Goal: Information Seeking & Learning: Learn about a topic

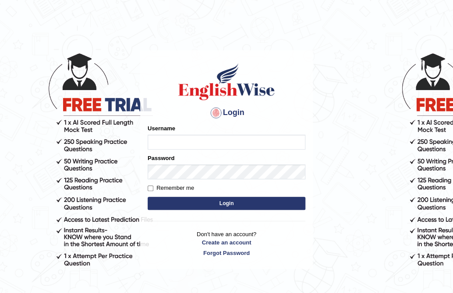
click at [224, 159] on div "Password" at bounding box center [227, 166] width 158 height 25
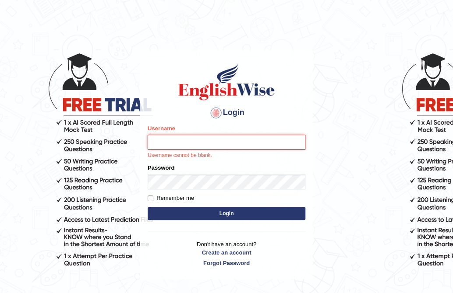
drag, startPoint x: 215, startPoint y: 144, endPoint x: 208, endPoint y: 137, distance: 9.6
click at [215, 144] on input "Username" at bounding box center [227, 142] width 158 height 15
type input "Ko1englishwise"
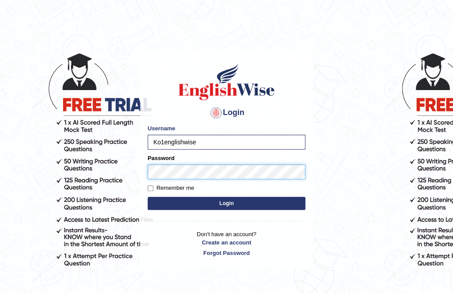
click at [148, 197] on button "Login" at bounding box center [227, 203] width 158 height 13
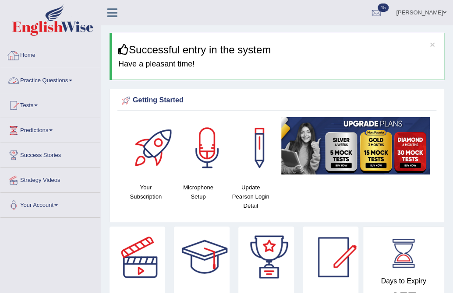
click at [72, 88] on link "Practice Questions" at bounding box center [50, 79] width 100 height 22
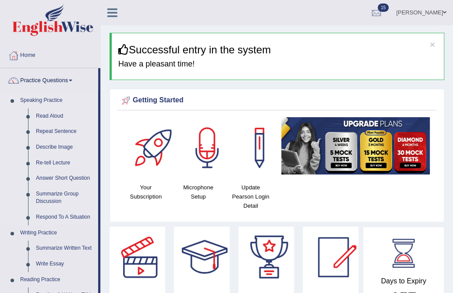
click at [37, 100] on link "Speaking Practice" at bounding box center [57, 101] width 82 height 16
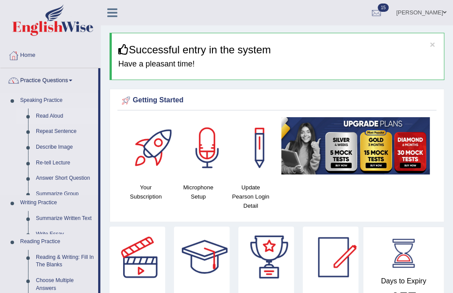
click at [44, 113] on link "Read Aloud" at bounding box center [65, 117] width 66 height 16
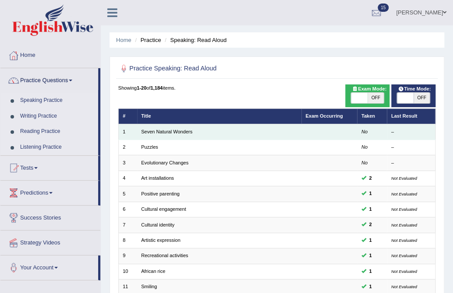
click at [170, 124] on td "Seven Natural Wonders" at bounding box center [219, 131] width 164 height 15
click at [174, 129] on link "Seven Natural Wonders" at bounding box center [166, 131] width 51 height 5
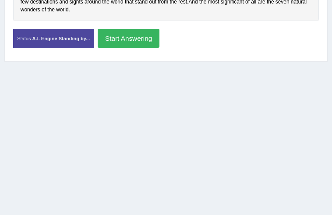
scroll to position [107, 0]
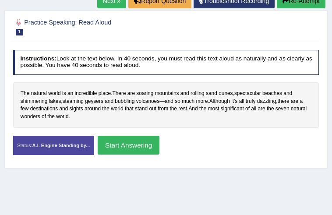
click at [159, 138] on button "Start Answering" at bounding box center [129, 145] width 62 height 19
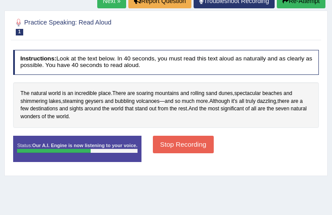
click at [218, 127] on div "Instructions: Look at the text below. In 40 seconds, you must read this text al…" at bounding box center [166, 109] width 310 height 126
click at [217, 153] on div "Stop Recording" at bounding box center [183, 145] width 68 height 19
click at [214, 139] on button "Stop Recording" at bounding box center [183, 144] width 61 height 17
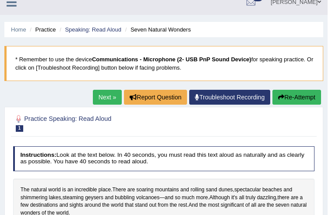
scroll to position [0, 0]
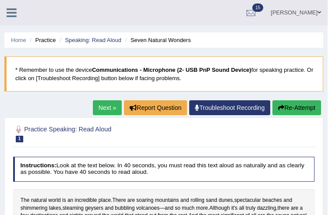
click at [98, 104] on link "Next »" at bounding box center [107, 107] width 29 height 15
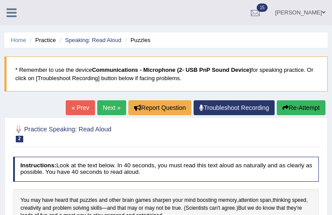
click at [192, 71] on b "Communications - Microphone (2- USB PnP Sound Device)" at bounding box center [171, 70] width 159 height 7
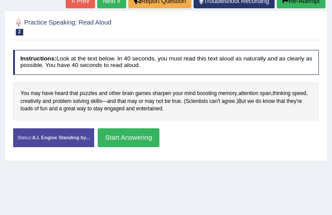
click at [159, 136] on button "Start Answering" at bounding box center [129, 137] width 62 height 19
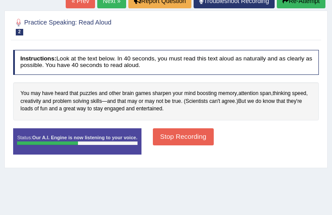
click at [214, 130] on button "Stop Recording" at bounding box center [183, 136] width 61 height 17
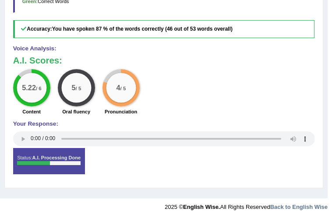
scroll to position [0, 0]
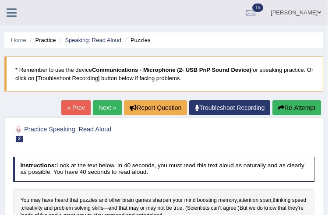
click at [114, 111] on link "Next »" at bounding box center [107, 107] width 29 height 15
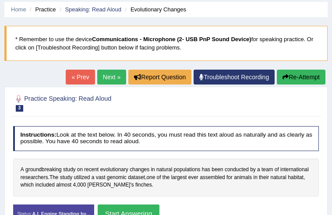
scroll to position [138, 0]
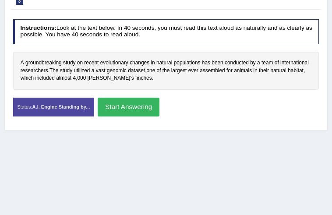
click at [159, 106] on button "Start Answering" at bounding box center [129, 107] width 62 height 19
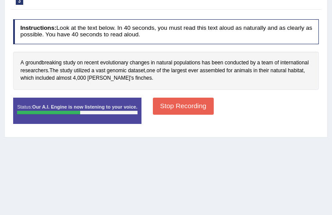
click at [214, 108] on button "Stop Recording" at bounding box center [183, 106] width 61 height 17
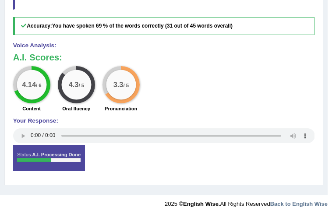
scroll to position [0, 0]
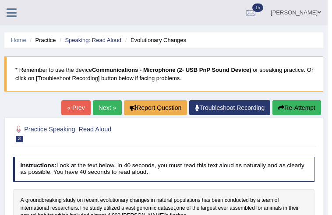
click at [240, 102] on link "Troubleshoot Recording" at bounding box center [229, 107] width 81 height 15
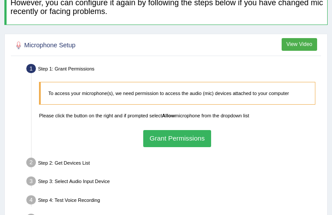
click at [151, 130] on button "Grant Permissions" at bounding box center [177, 138] width 68 height 17
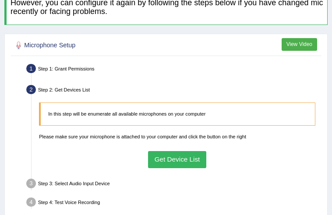
click at [159, 151] on button "Get Device List" at bounding box center [177, 159] width 58 height 17
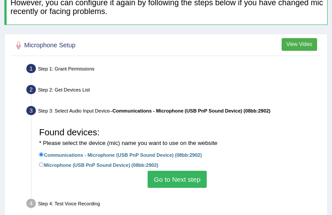
click at [186, 171] on button "Go to Next step" at bounding box center [177, 179] width 59 height 17
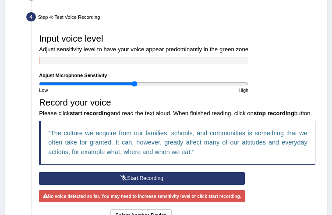
scroll to position [236, 0]
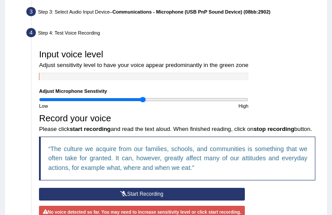
type input "1"
click at [106, 97] on input "range" at bounding box center [143, 100] width 209 height 6
click at [112, 188] on button "Start Recording" at bounding box center [142, 194] width 206 height 13
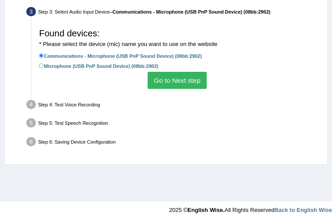
click at [106, 62] on label "Microphone (USB PnP Sound Device) (08bb:2902)" at bounding box center [98, 66] width 119 height 8
click at [44, 64] on input "Microphone (USB PnP Sound Device) (08bb:2902)" at bounding box center [41, 66] width 5 height 5
radio input "true"
click at [189, 72] on button "Go to Next step" at bounding box center [177, 80] width 59 height 17
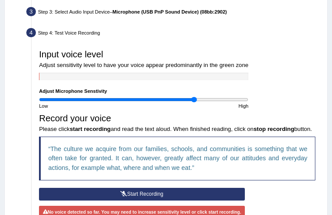
click at [138, 97] on input "range" at bounding box center [143, 100] width 209 height 6
click at [141, 188] on button "Start Recording" at bounding box center [142, 194] width 206 height 13
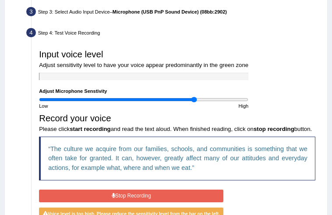
click at [157, 190] on button "Stop Recording" at bounding box center [131, 196] width 184 height 13
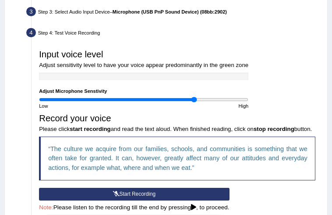
click at [135, 97] on input "range" at bounding box center [143, 100] width 209 height 6
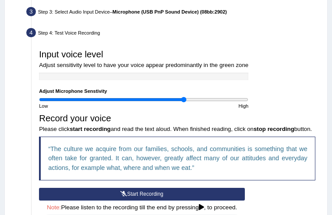
click at [131, 97] on input "range" at bounding box center [143, 100] width 209 height 6
click at [146, 97] on input "range" at bounding box center [143, 100] width 209 height 6
click at [147, 188] on button "Start Recording" at bounding box center [142, 194] width 206 height 13
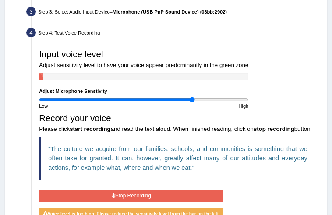
click at [136, 97] on input "range" at bounding box center [143, 100] width 209 height 6
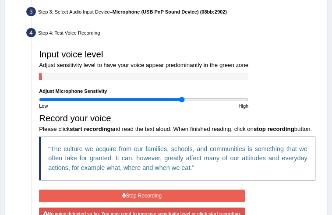
click at [130, 97] on input "range" at bounding box center [143, 100] width 209 height 6
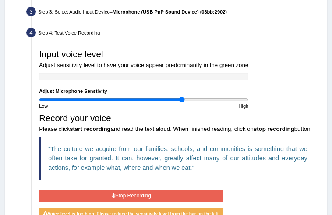
click at [127, 97] on input "range" at bounding box center [143, 100] width 209 height 6
click at [149, 190] on button "Stop Recording" at bounding box center [131, 196] width 184 height 13
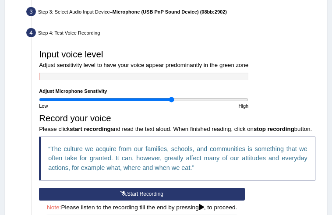
type input "1.28"
click at [124, 97] on input "range" at bounding box center [143, 100] width 209 height 6
drag, startPoint x: 137, startPoint y: 154, endPoint x: 60, endPoint y: 208, distance: 93.7
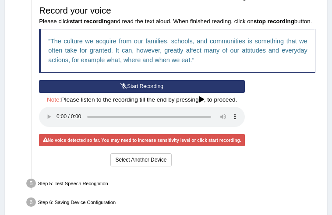
scroll to position [237, 0]
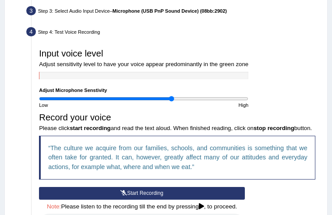
click at [121, 191] on icon at bounding box center [123, 193] width 7 height 5
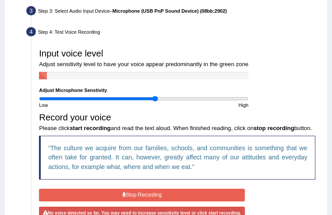
click at [114, 96] on input "range" at bounding box center [143, 99] width 209 height 6
type input "1.02"
click at [107, 96] on input "range" at bounding box center [143, 99] width 209 height 6
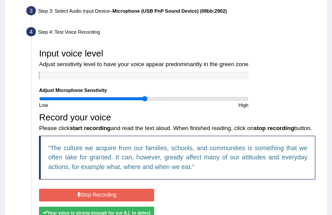
click at [117, 189] on button "Stop Recording" at bounding box center [96, 195] width 115 height 13
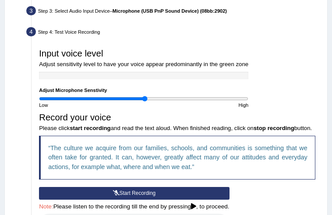
scroll to position [344, 0]
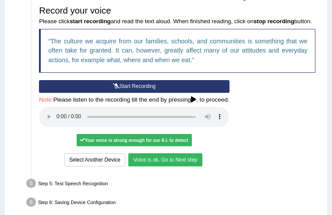
click at [150, 153] on button "Voice is ok. Go to Next step" at bounding box center [165, 159] width 74 height 13
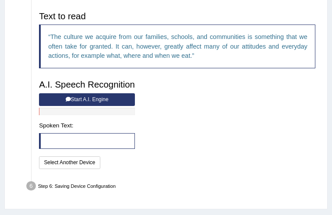
scroll to position [188, 0]
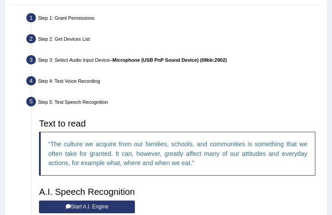
click at [120, 201] on button "Start A.I. Engine" at bounding box center [87, 207] width 96 height 13
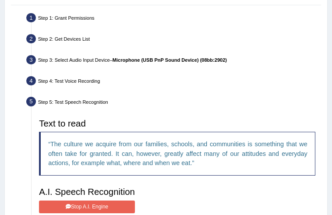
scroll to position [296, 0]
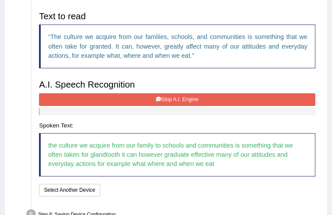
click at [243, 93] on button "Stop A.I. Engine" at bounding box center [177, 99] width 276 height 13
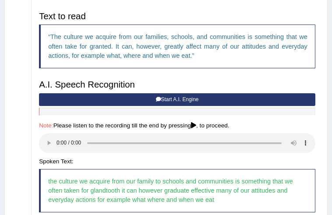
scroll to position [360, 0]
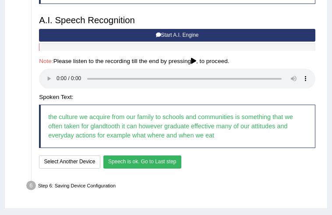
click at [128, 155] on button "Speech is ok. Go to Last step" at bounding box center [142, 161] width 78 height 13
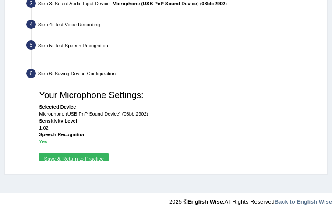
scroll to position [244, 0]
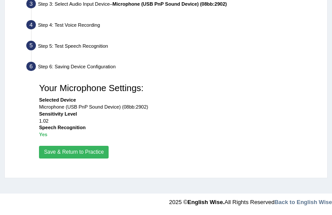
click at [78, 146] on button "Save & Return to Practice" at bounding box center [74, 152] width 70 height 13
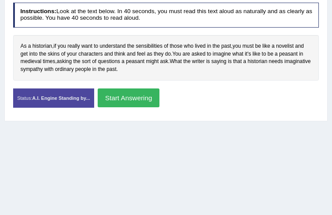
scroll to position [182, 0]
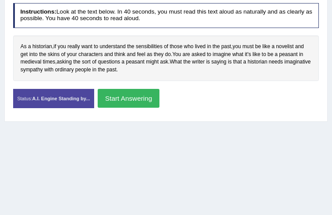
click at [159, 94] on button "Start Answering" at bounding box center [129, 98] width 62 height 19
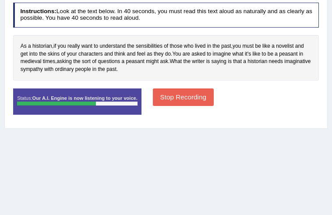
click at [198, 93] on button "Stop Recording" at bounding box center [183, 96] width 61 height 17
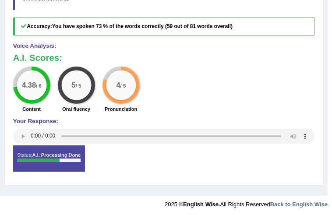
scroll to position [0, 0]
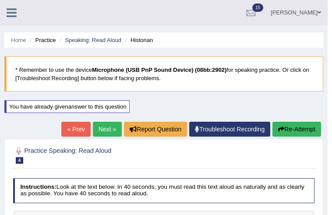
click at [108, 128] on link "Next »" at bounding box center [107, 129] width 29 height 15
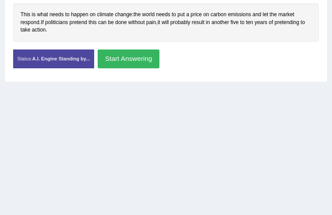
scroll to position [107, 0]
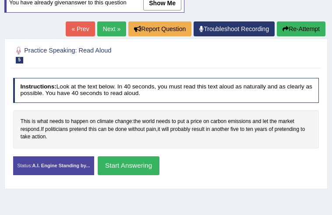
click at [159, 162] on button "Start Answering" at bounding box center [129, 165] width 62 height 19
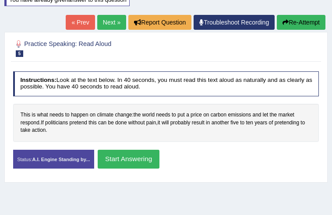
scroll to position [104, 0]
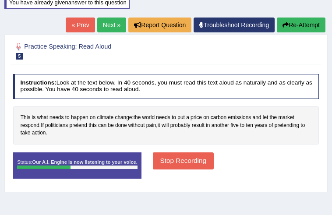
click at [214, 158] on button "Stop Recording" at bounding box center [183, 160] width 61 height 17
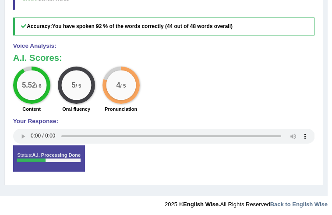
scroll to position [0, 0]
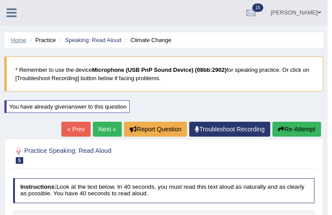
click at [22, 37] on link "Home" at bounding box center [18, 40] width 15 height 7
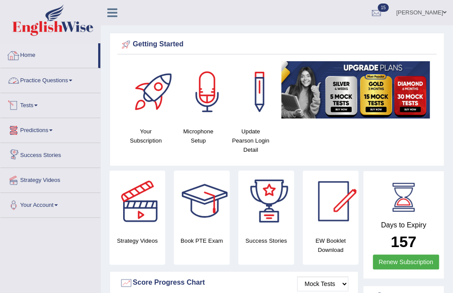
click at [23, 102] on link "Tests" at bounding box center [50, 104] width 100 height 22
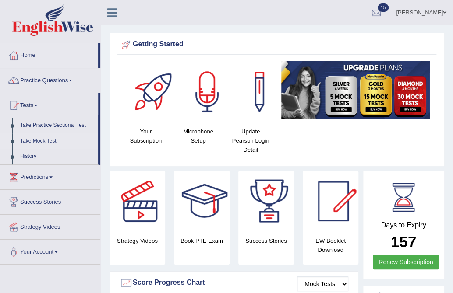
click at [40, 143] on link "Take Mock Test" at bounding box center [57, 142] width 82 height 16
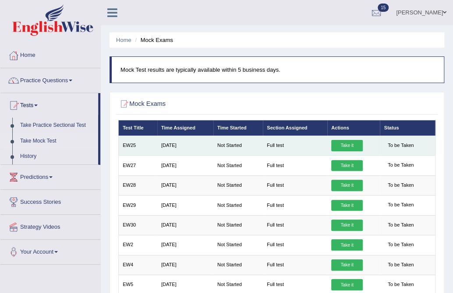
click at [358, 144] on link "Take it" at bounding box center [347, 145] width 32 height 11
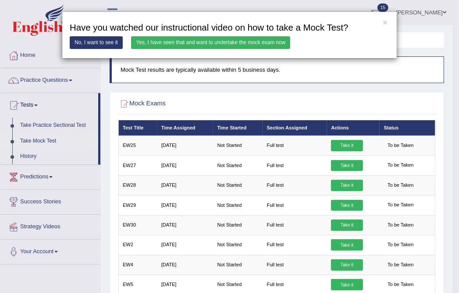
click at [200, 49] on link "Yes, I have seen that and want to undertake the mock exam now" at bounding box center [210, 42] width 159 height 13
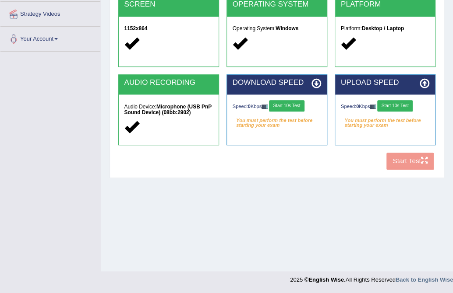
click at [275, 105] on button "Start 10s Test" at bounding box center [286, 105] width 35 height 11
click at [406, 106] on div "Speed: 0 Kbps Start 10s Test" at bounding box center [385, 106] width 89 height 13
click at [406, 105] on button "Start 10s Test" at bounding box center [394, 105] width 35 height 11
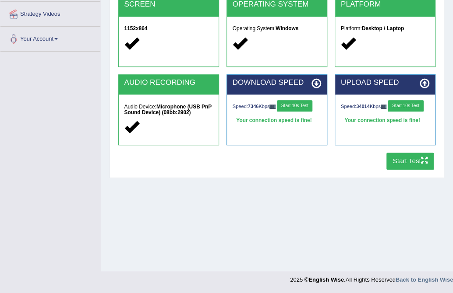
click at [411, 161] on button "Start Test" at bounding box center [410, 161] width 48 height 17
